Goal: Communication & Community: Answer question/provide support

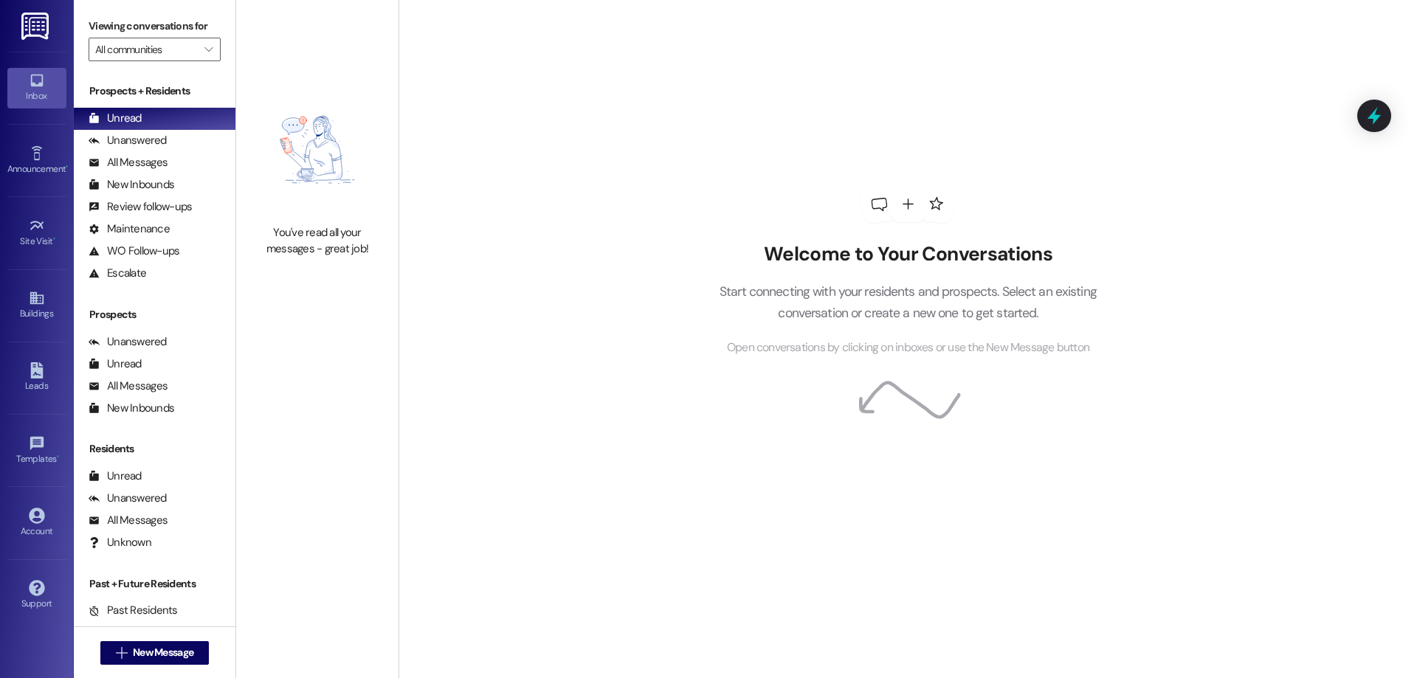
drag, startPoint x: 778, startPoint y: 4, endPoint x: 551, endPoint y: 200, distance: 299.2
click at [551, 200] on div "Welcome to Your Conversations Start connecting with your residents and prospect…" at bounding box center [907, 339] width 1018 height 678
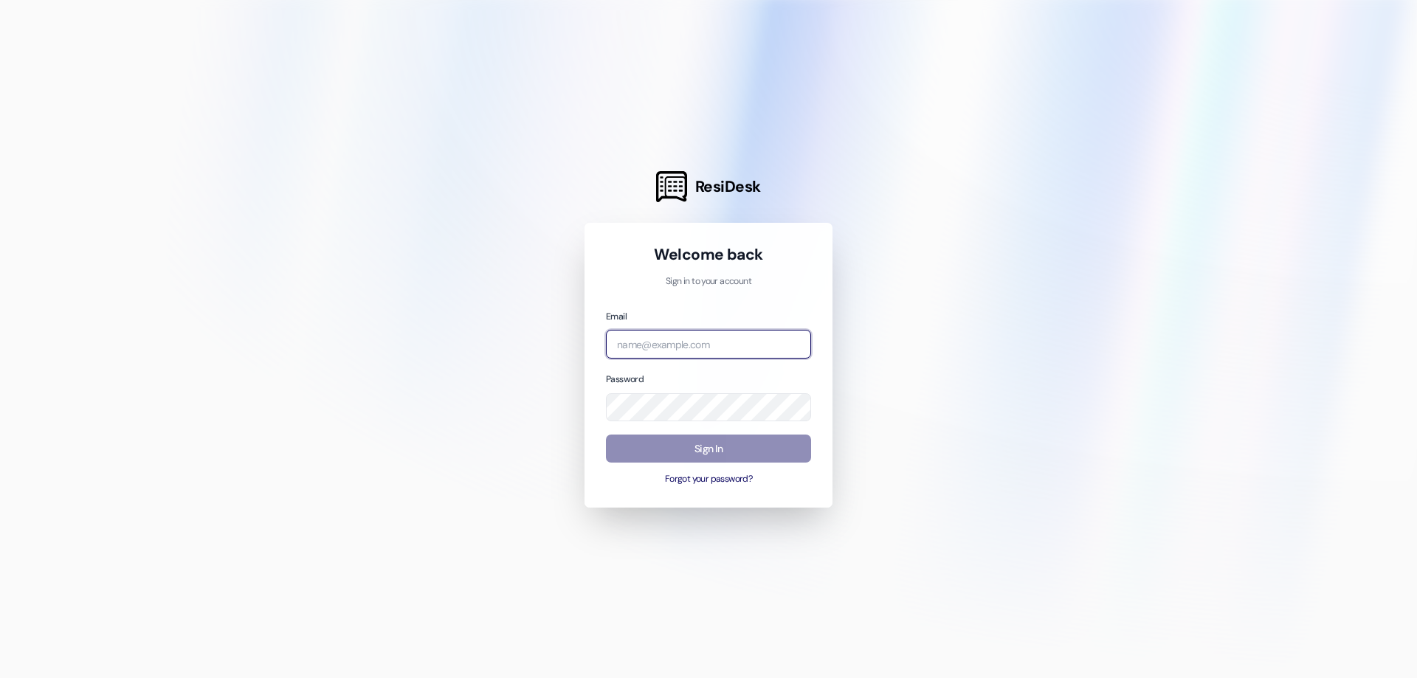
type input "[EMAIL_ADDRESS][DOMAIN_NAME]"
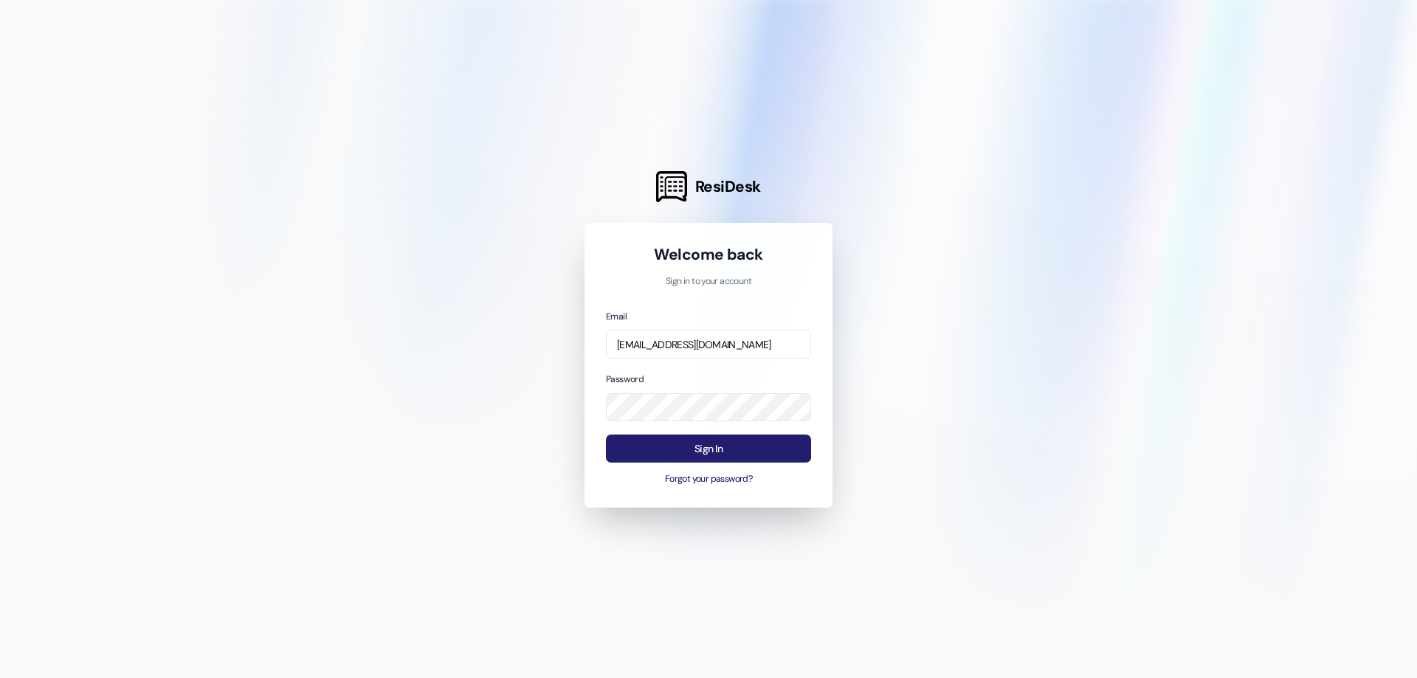
click at [759, 453] on button "Sign In" at bounding box center [708, 449] width 205 height 29
click at [759, 452] on button "Sign In" at bounding box center [708, 449] width 205 height 29
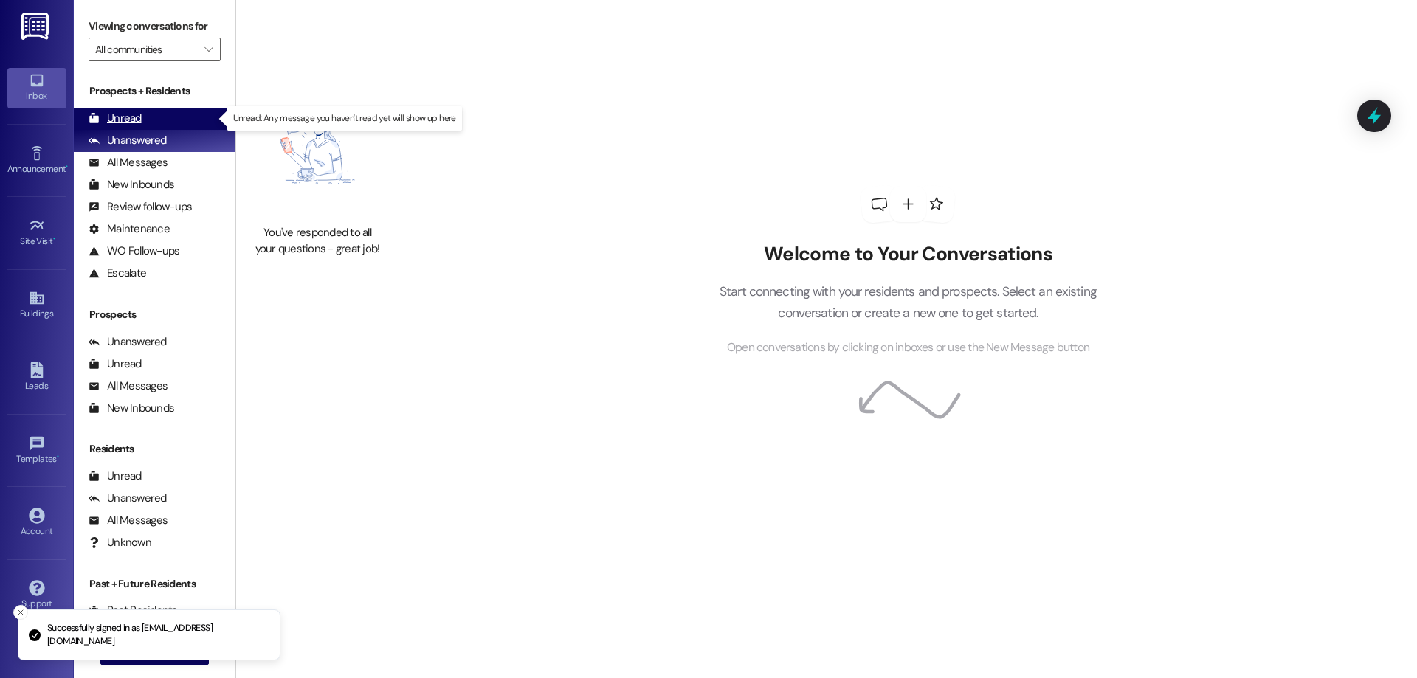
click at [178, 108] on div "Unread (0)" at bounding box center [155, 119] width 162 height 22
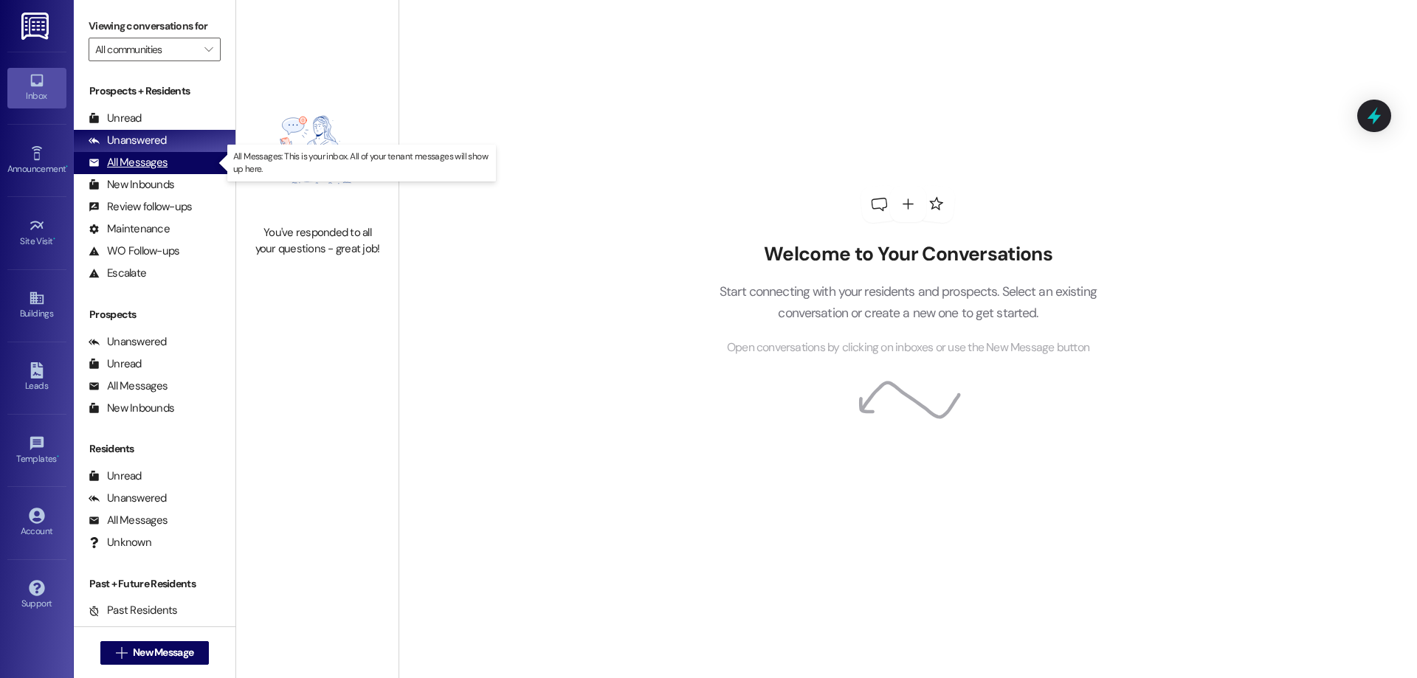
click at [199, 161] on div "All Messages (undefined)" at bounding box center [155, 163] width 162 height 22
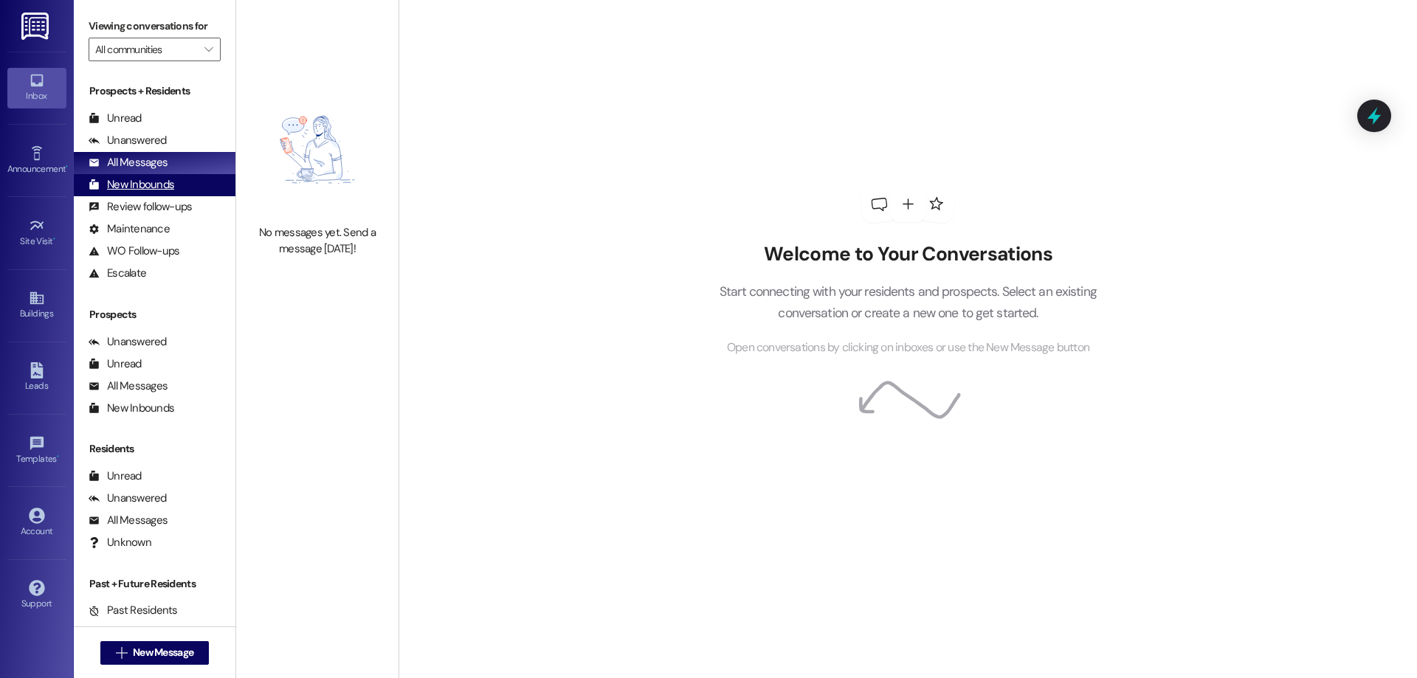
click at [148, 186] on div "New Inbounds" at bounding box center [132, 184] width 86 height 15
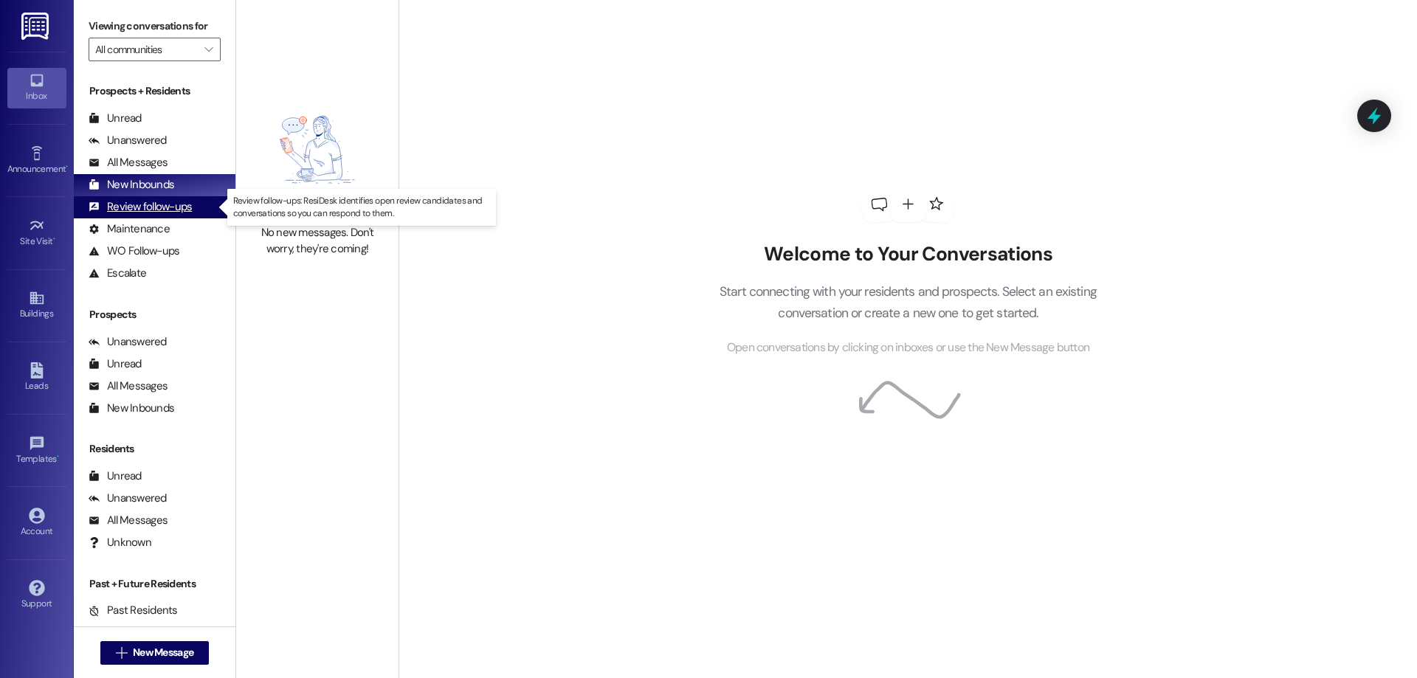
click at [173, 208] on div "Review follow-ups" at bounding box center [140, 206] width 103 height 15
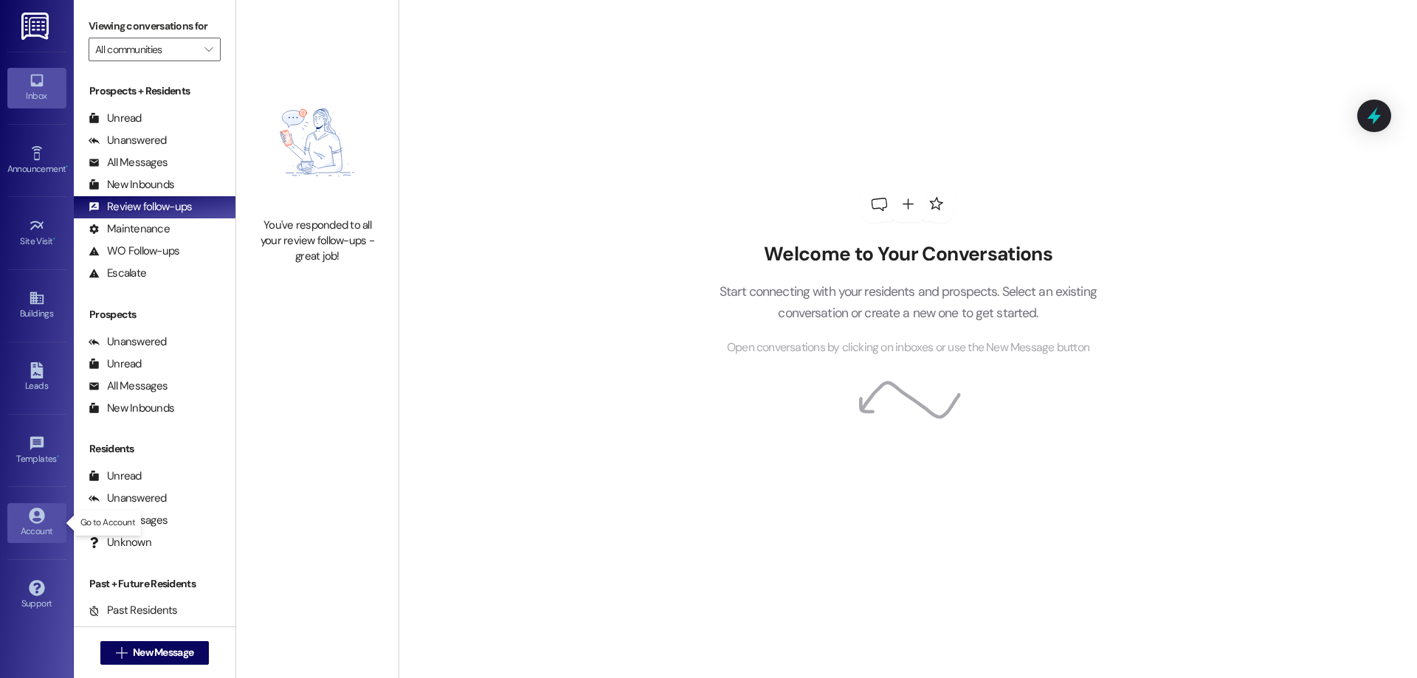
click at [49, 528] on div "Account" at bounding box center [37, 531] width 74 height 15
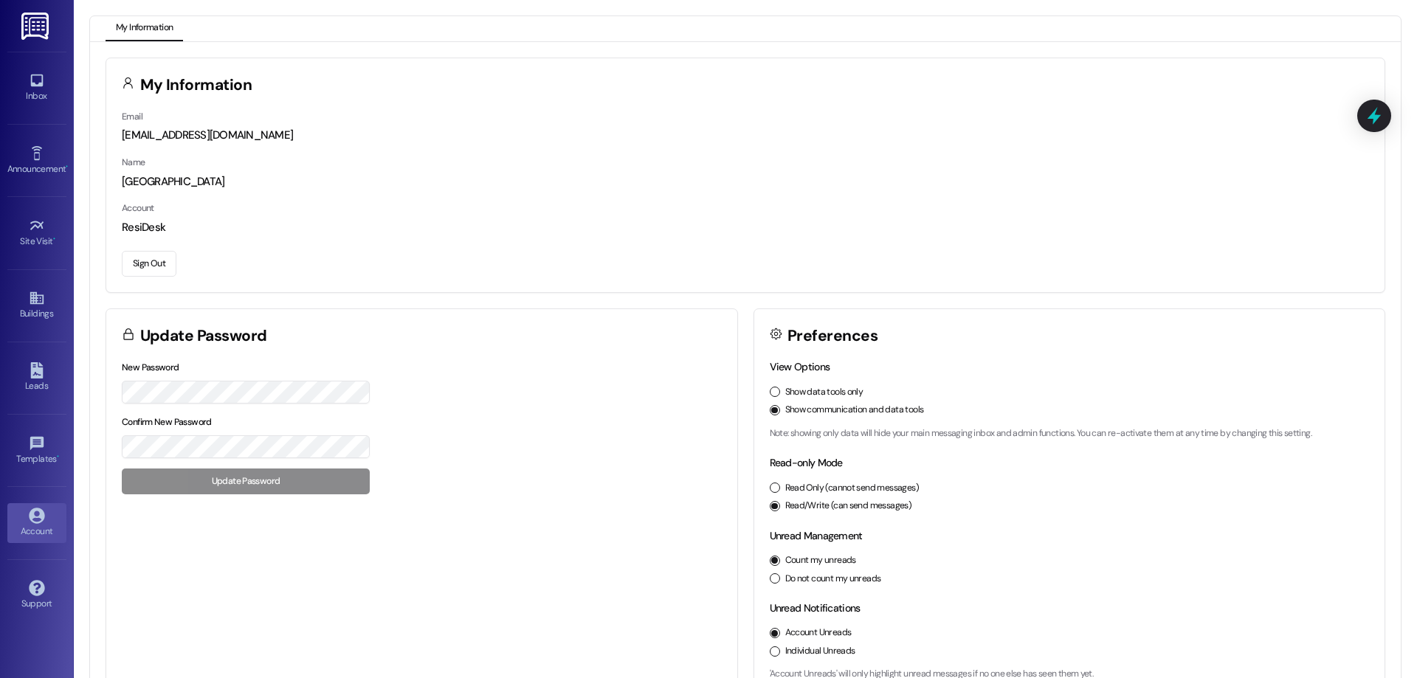
click at [136, 254] on button "Sign Out" at bounding box center [149, 264] width 55 height 26
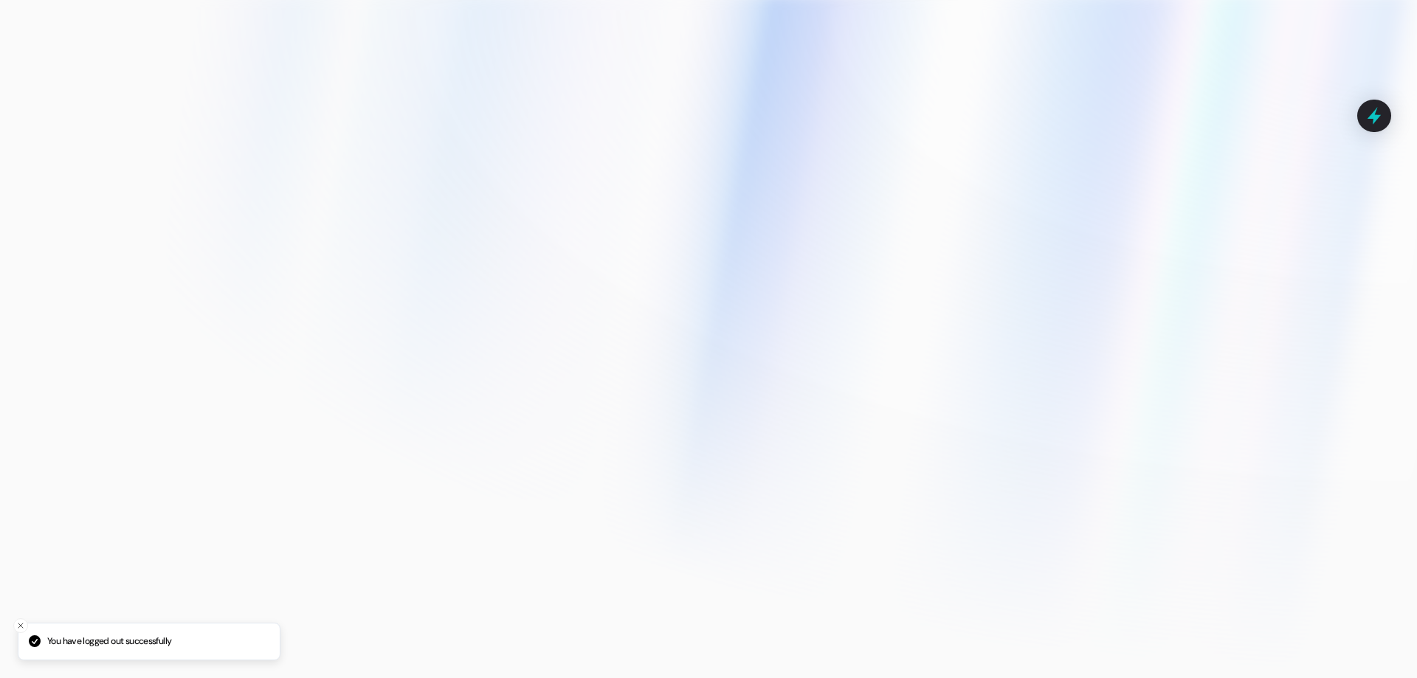
type input "[EMAIL_ADDRESS][DOMAIN_NAME]"
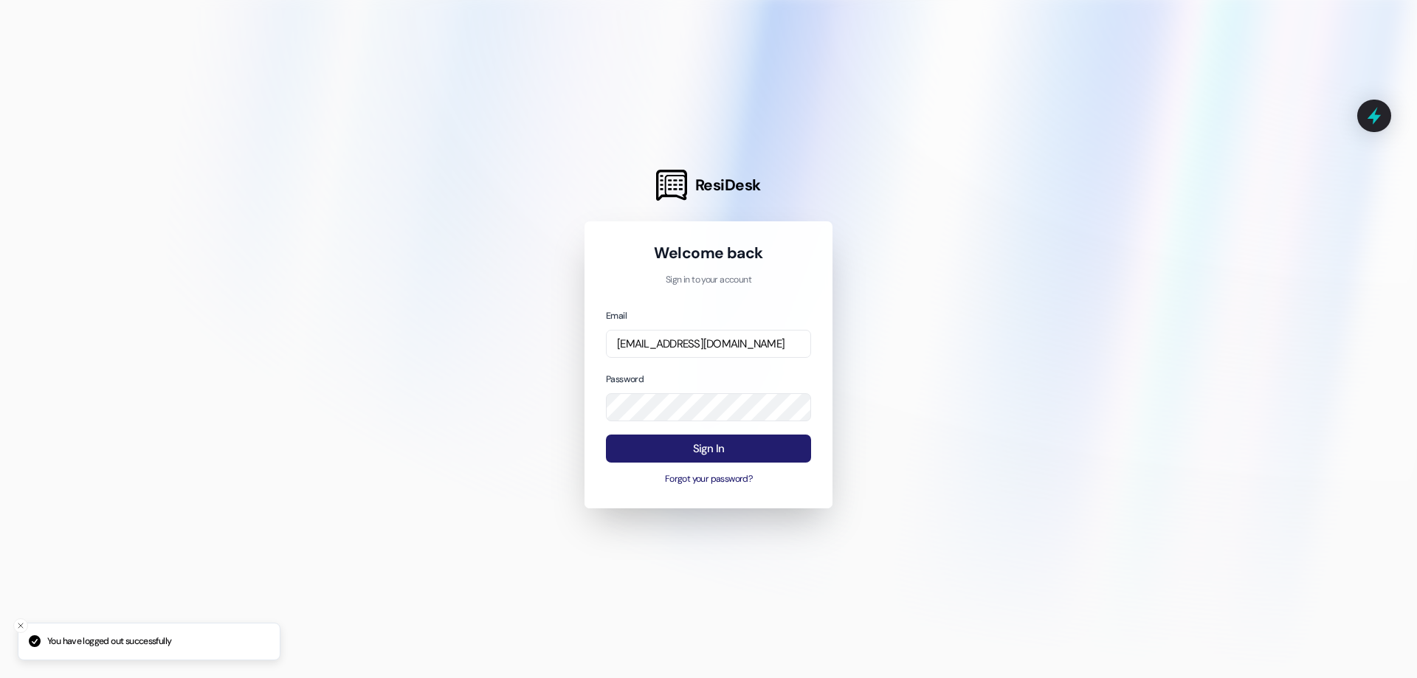
click at [719, 444] on button "Sign In" at bounding box center [708, 449] width 205 height 29
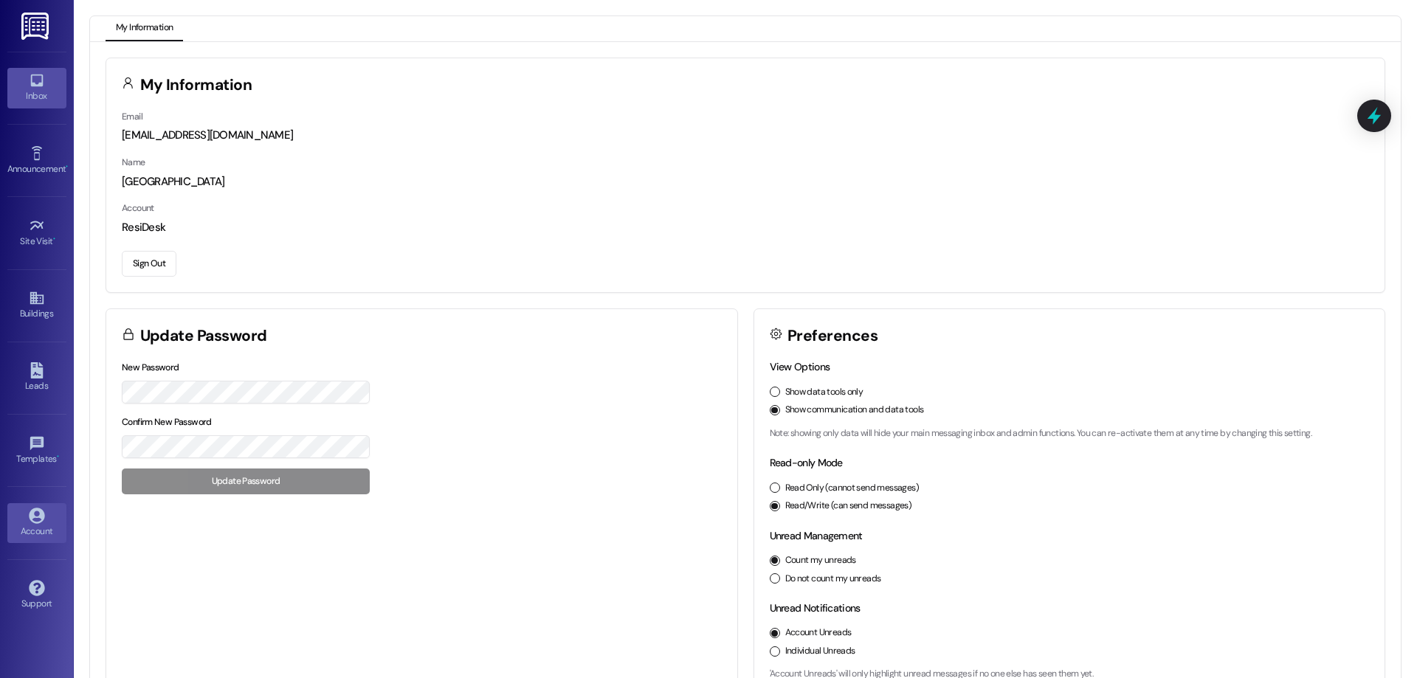
click at [34, 72] on link "Inbox" at bounding box center [36, 88] width 59 height 40
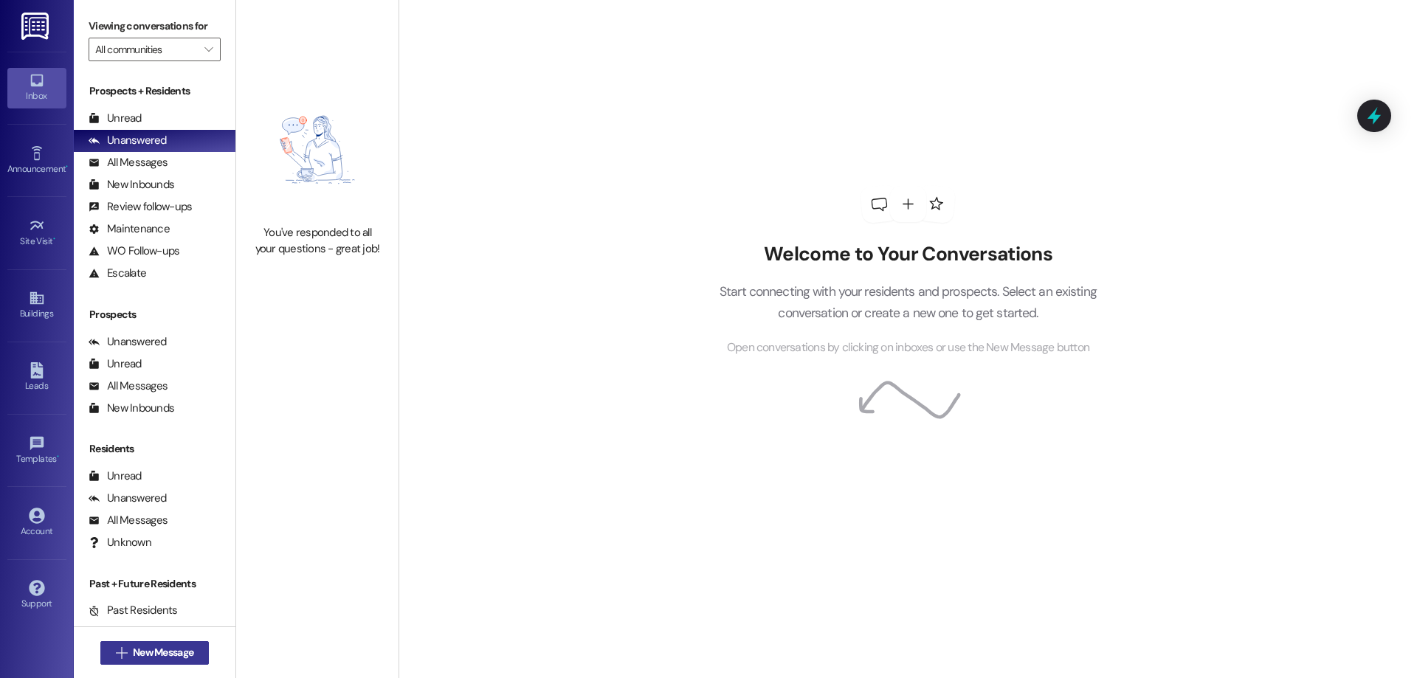
click at [163, 656] on span "New Message" at bounding box center [163, 652] width 60 height 15
